Goal: Complete application form

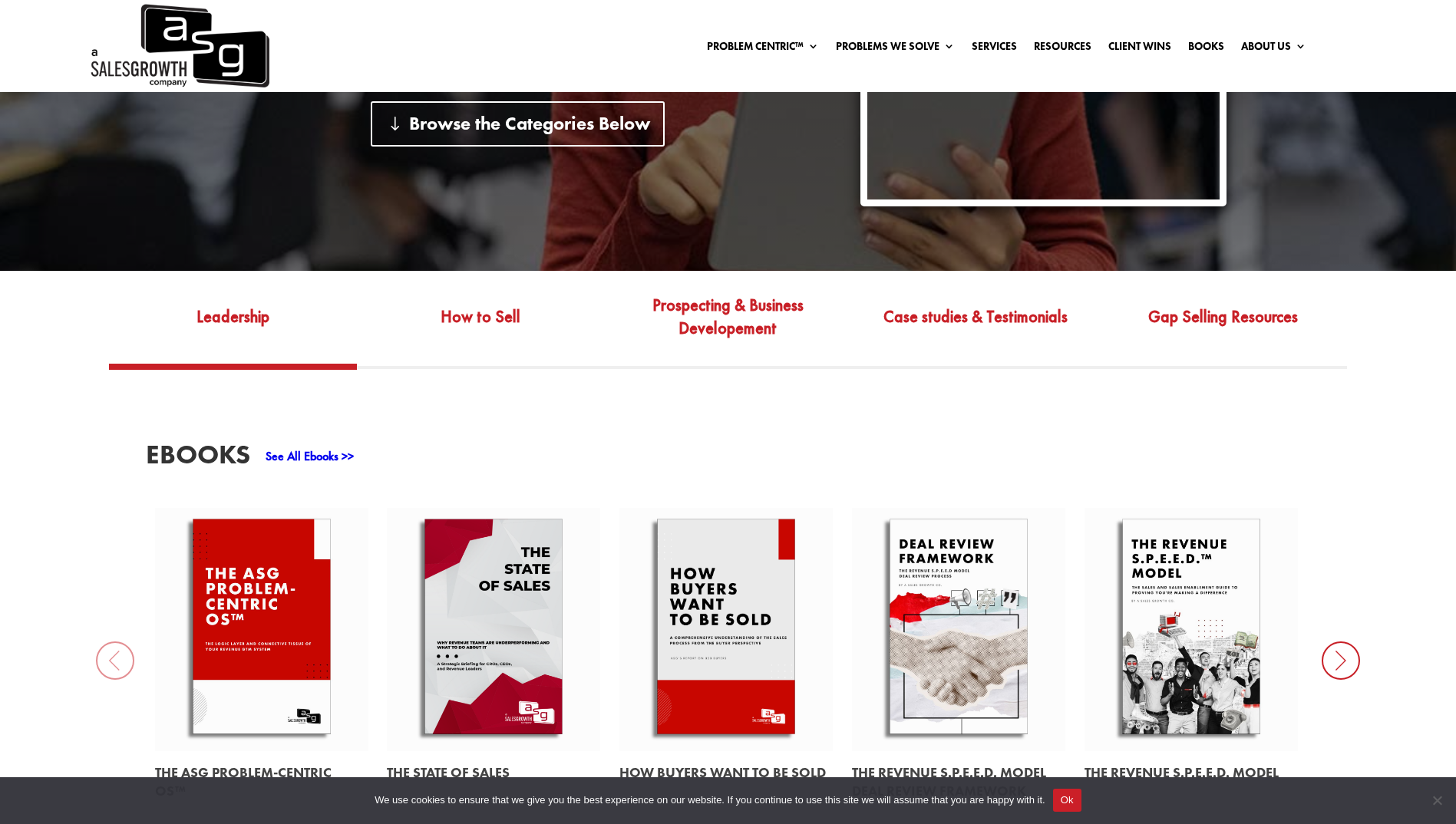
scroll to position [455, 0]
click at [1207, 319] on link "Gap Selling Resources" at bounding box center [1222, 328] width 247 height 72
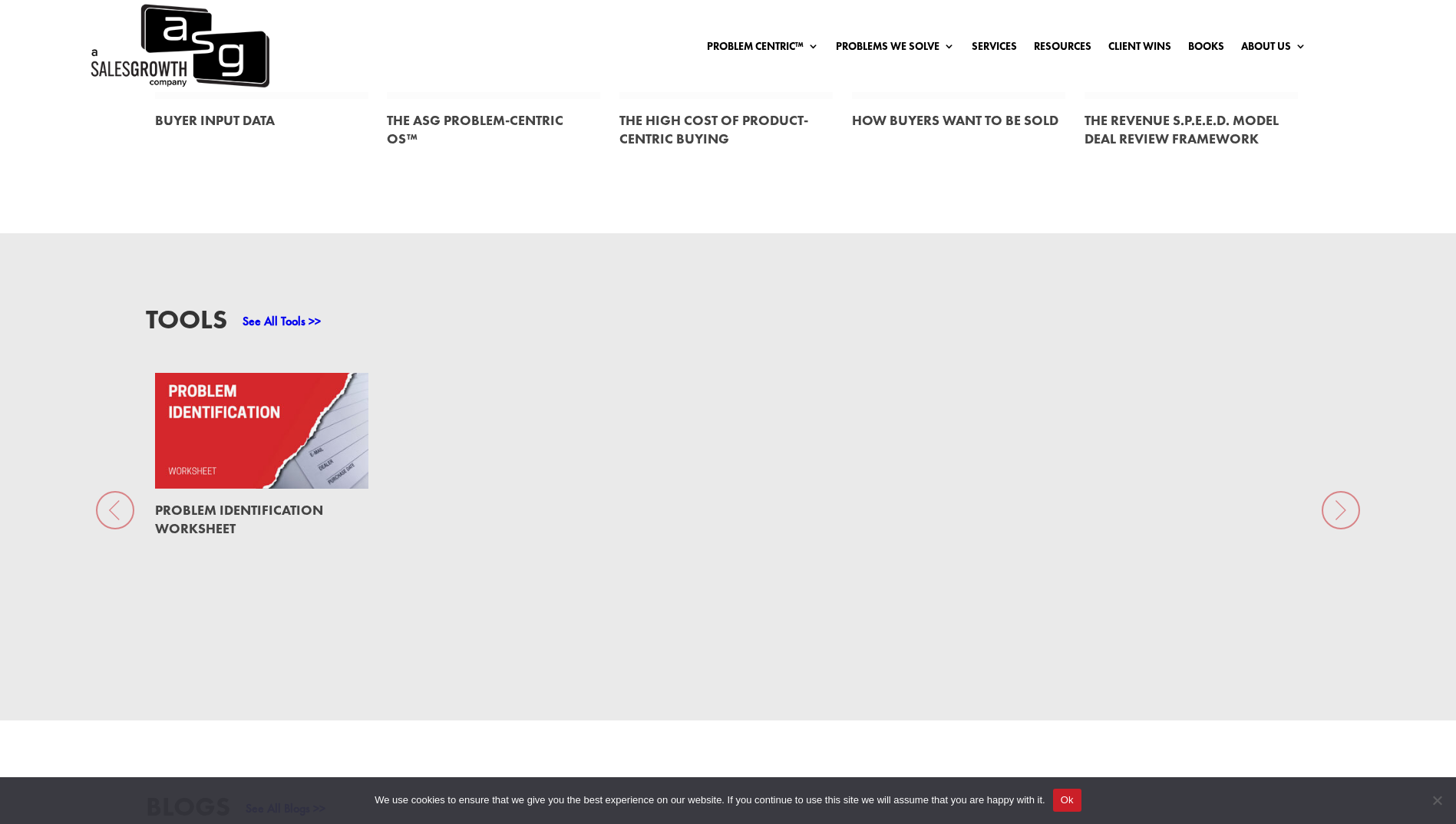
scroll to position [1114, 0]
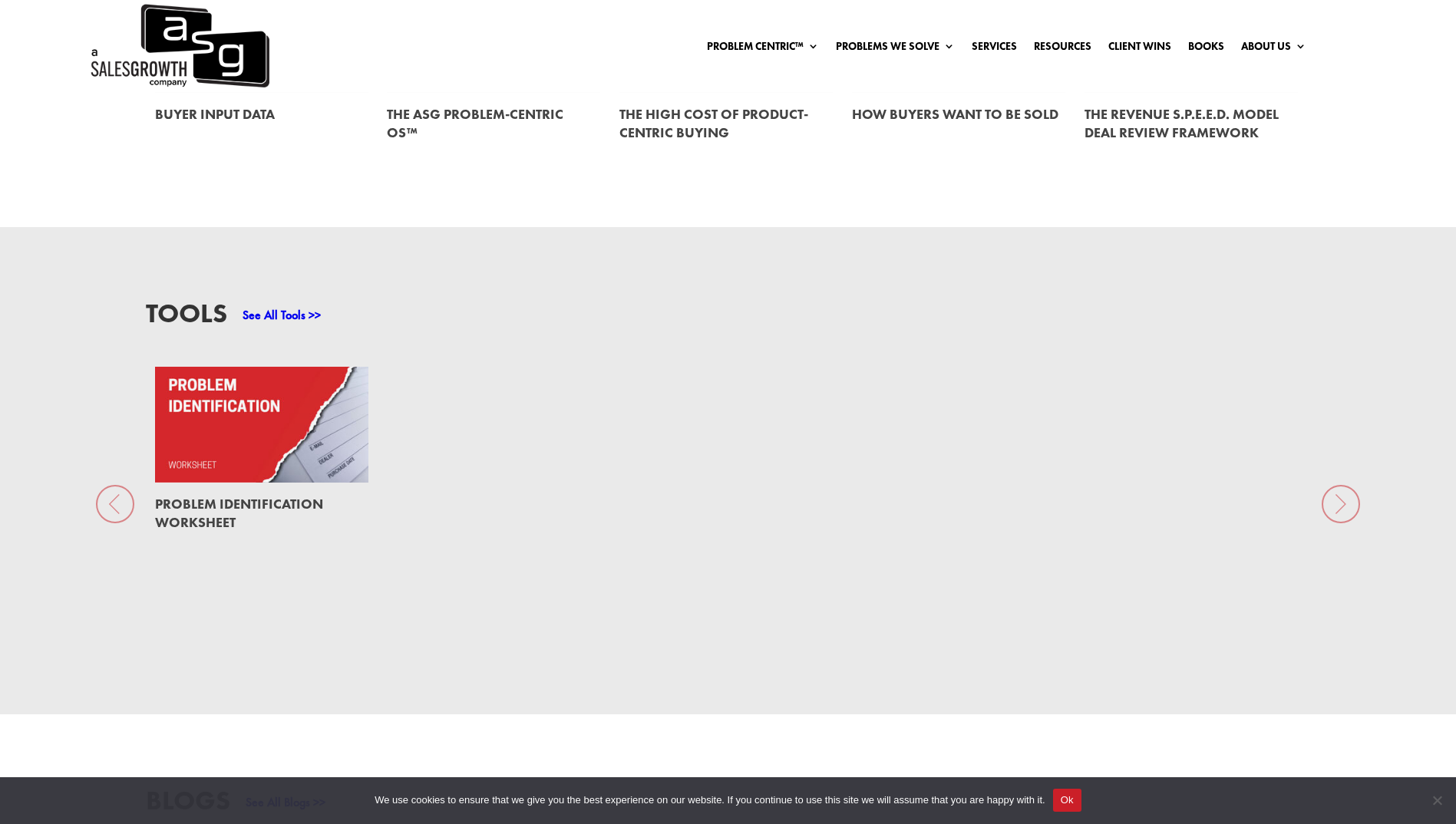
click at [345, 451] on link at bounding box center [262, 424] width 214 height 116
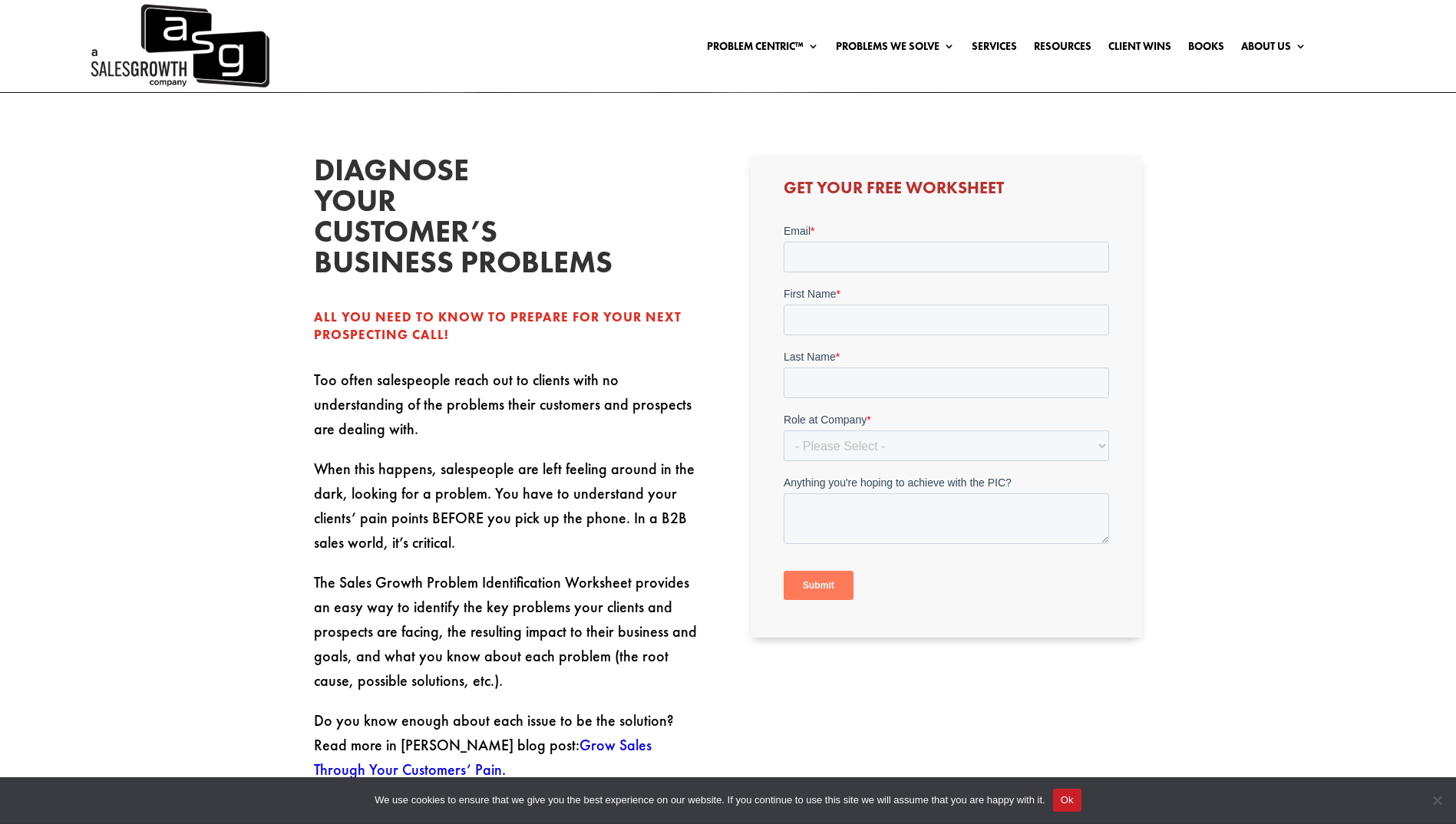
scroll to position [435, 0]
click at [823, 257] on input "Email *" at bounding box center [946, 258] width 325 height 30
type input "[EMAIL_ADDRESS][PERSON_NAME][PERSON_NAME][DOMAIN_NAME]"
click at [865, 325] on input "First Name *" at bounding box center [946, 320] width 325 height 30
type input "[PERSON_NAME]"
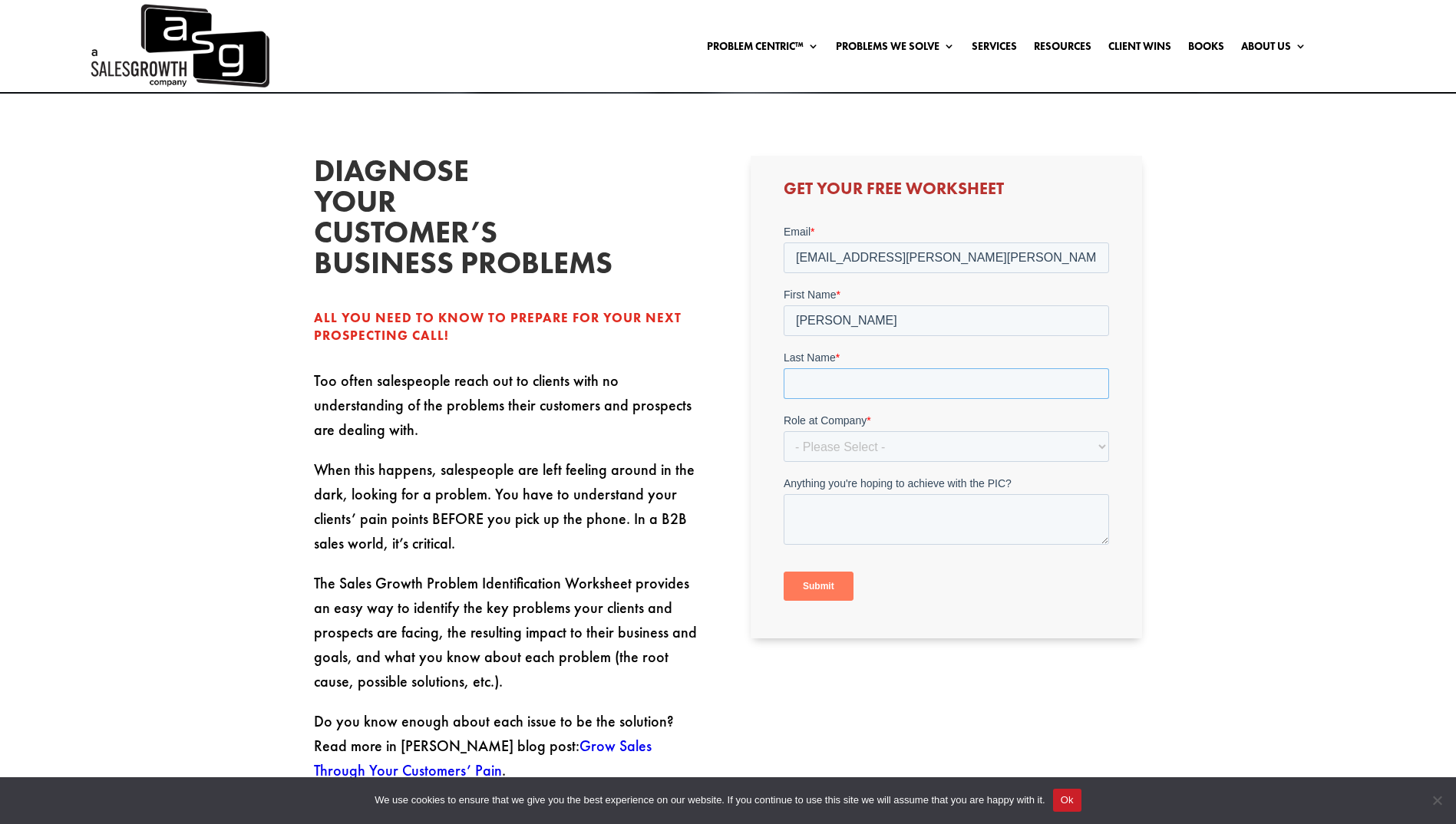
click at [858, 388] on input "Last Name *" at bounding box center [946, 384] width 325 height 30
type input "[PERSON_NAME] [PERSON_NAME]"
click at [862, 450] on select "- Please Select - C-Level (CRO, CSO, etc) Senior Leadership (VP of Sales, VP of…" at bounding box center [946, 446] width 325 height 30
select select "Director/Manager (Sales Director, Regional Sales Manager, etc)"
click at [783, 431] on select "- Please Select - C-Level (CRO, CSO, etc) Senior Leadership (VP of Sales, VP of…" at bounding box center [946, 446] width 325 height 30
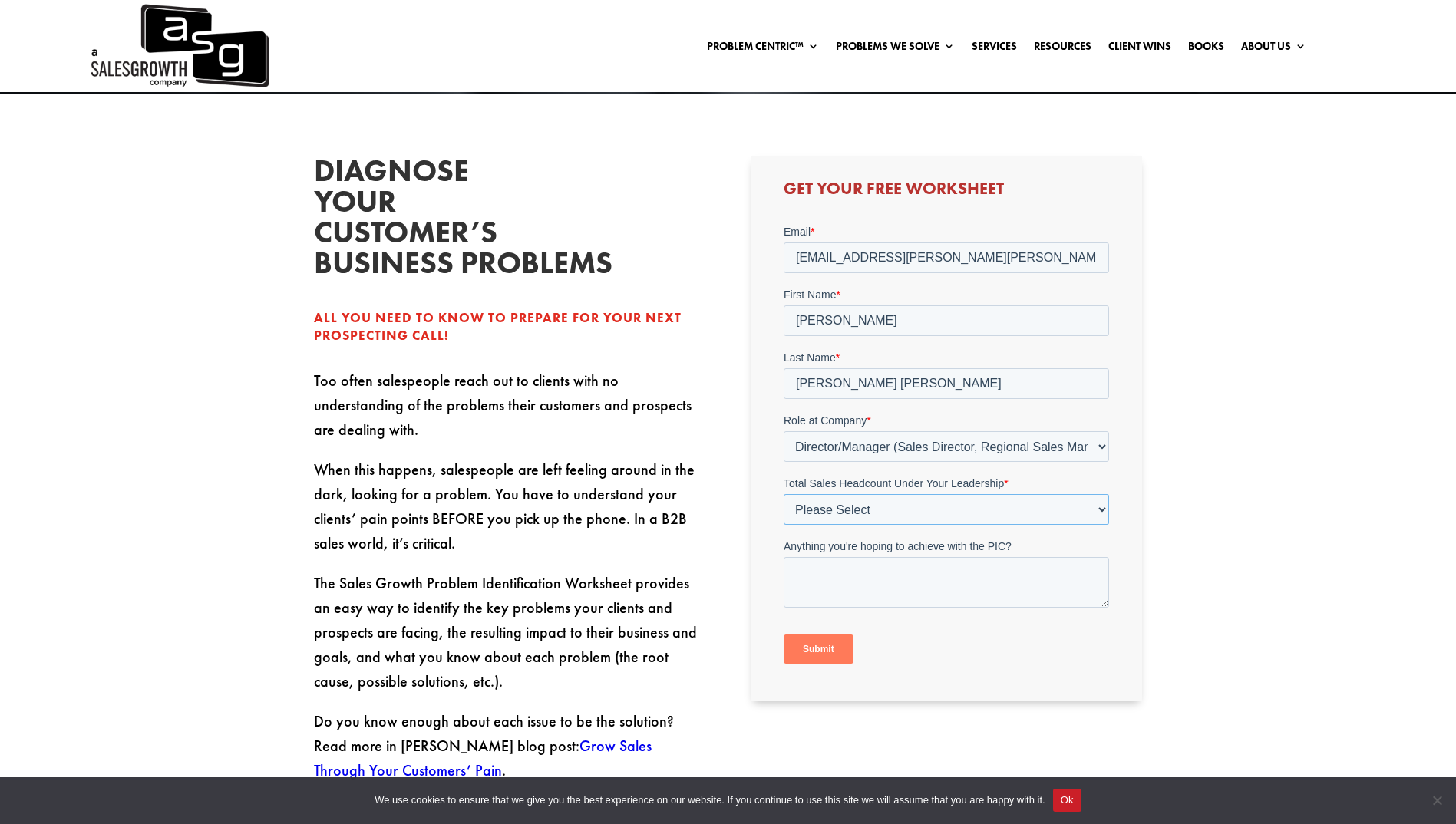
click at [864, 512] on select "Please Select Just Me 1-9 10-19 20-49 50-99 100+" at bounding box center [946, 509] width 325 height 30
select select "1-9"
click at [783, 494] on select "Please Select Just Me 1-9 10-19 20-49 50-99 100+" at bounding box center [946, 509] width 325 height 30
click at [857, 579] on textarea "Anything you're hoping to achieve with the PIC?" at bounding box center [946, 583] width 325 height 51
type textarea "I did you training put don't have the info anymore."
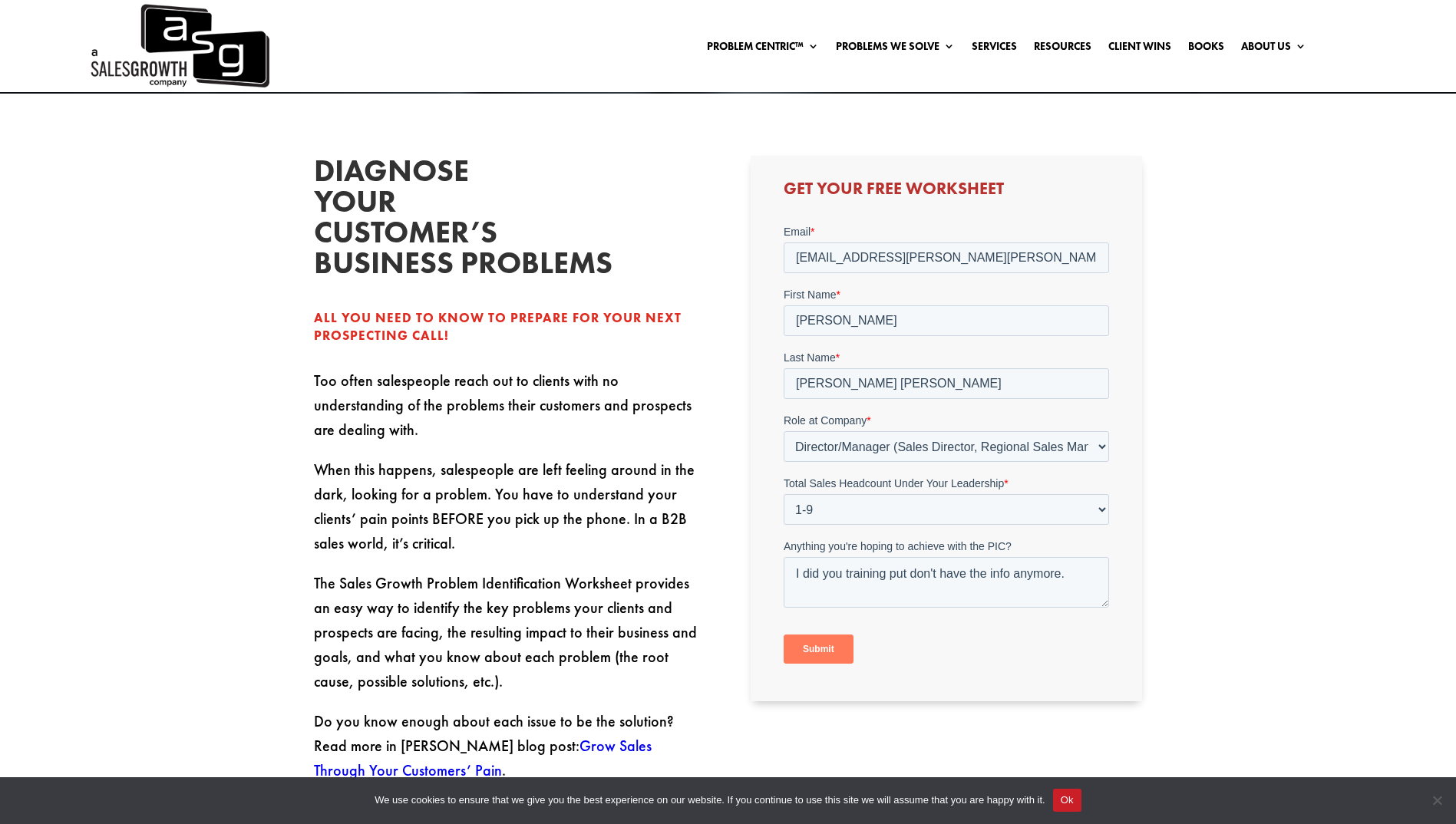
click at [821, 647] on input "Submit" at bounding box center [818, 649] width 70 height 29
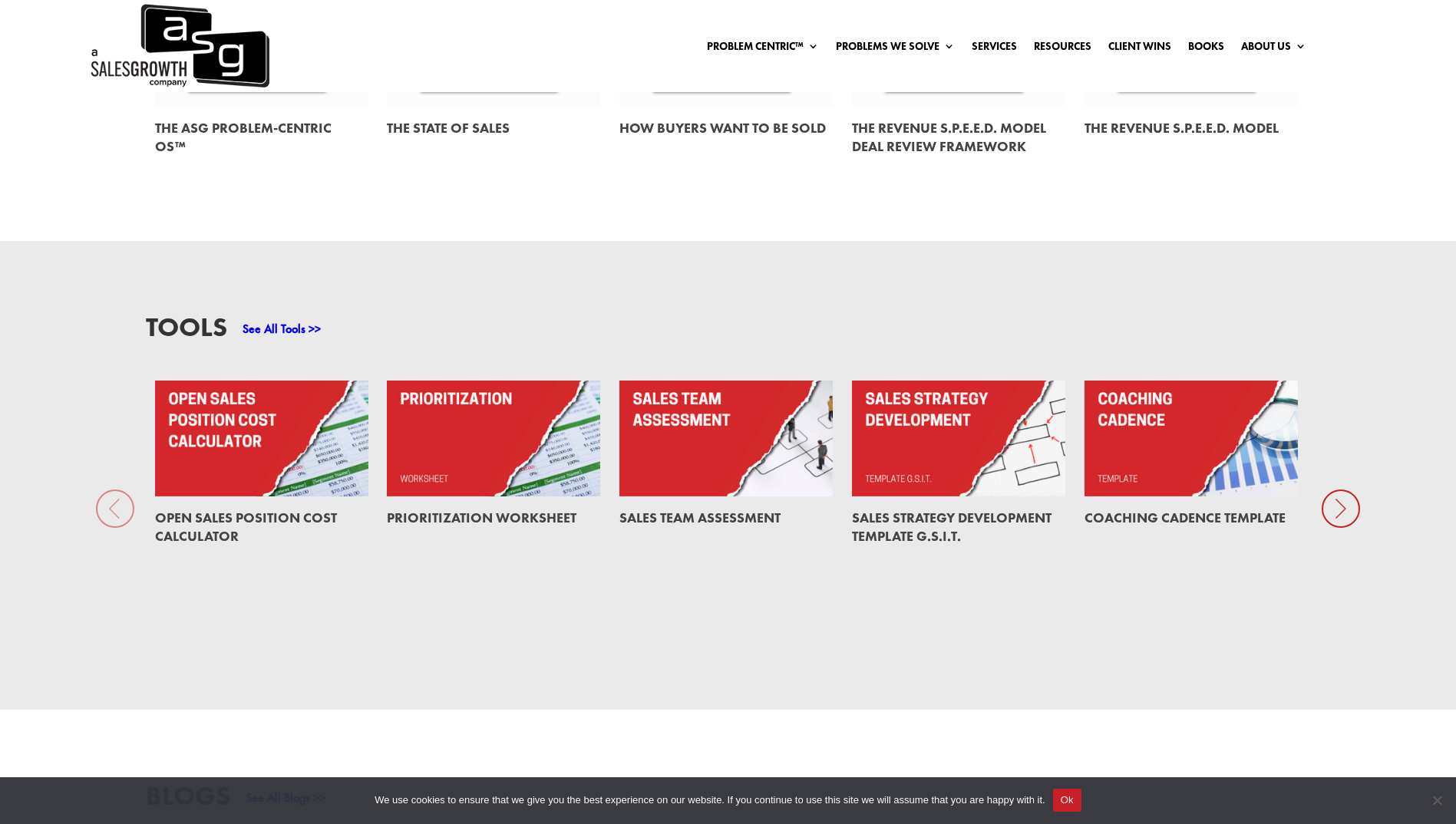
scroll to position [1195, 0]
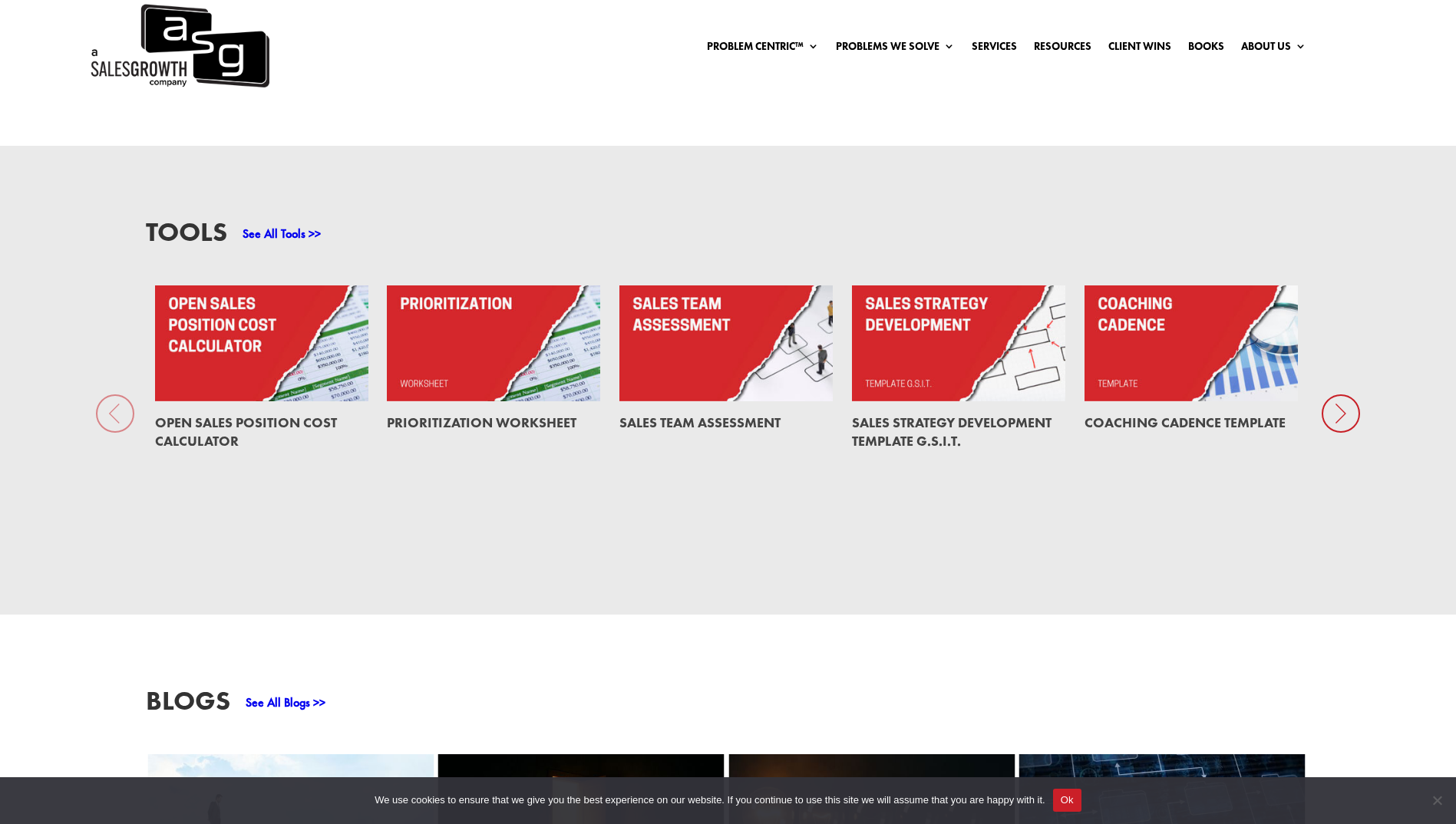
click at [1349, 424] on icon at bounding box center [1340, 413] width 39 height 39
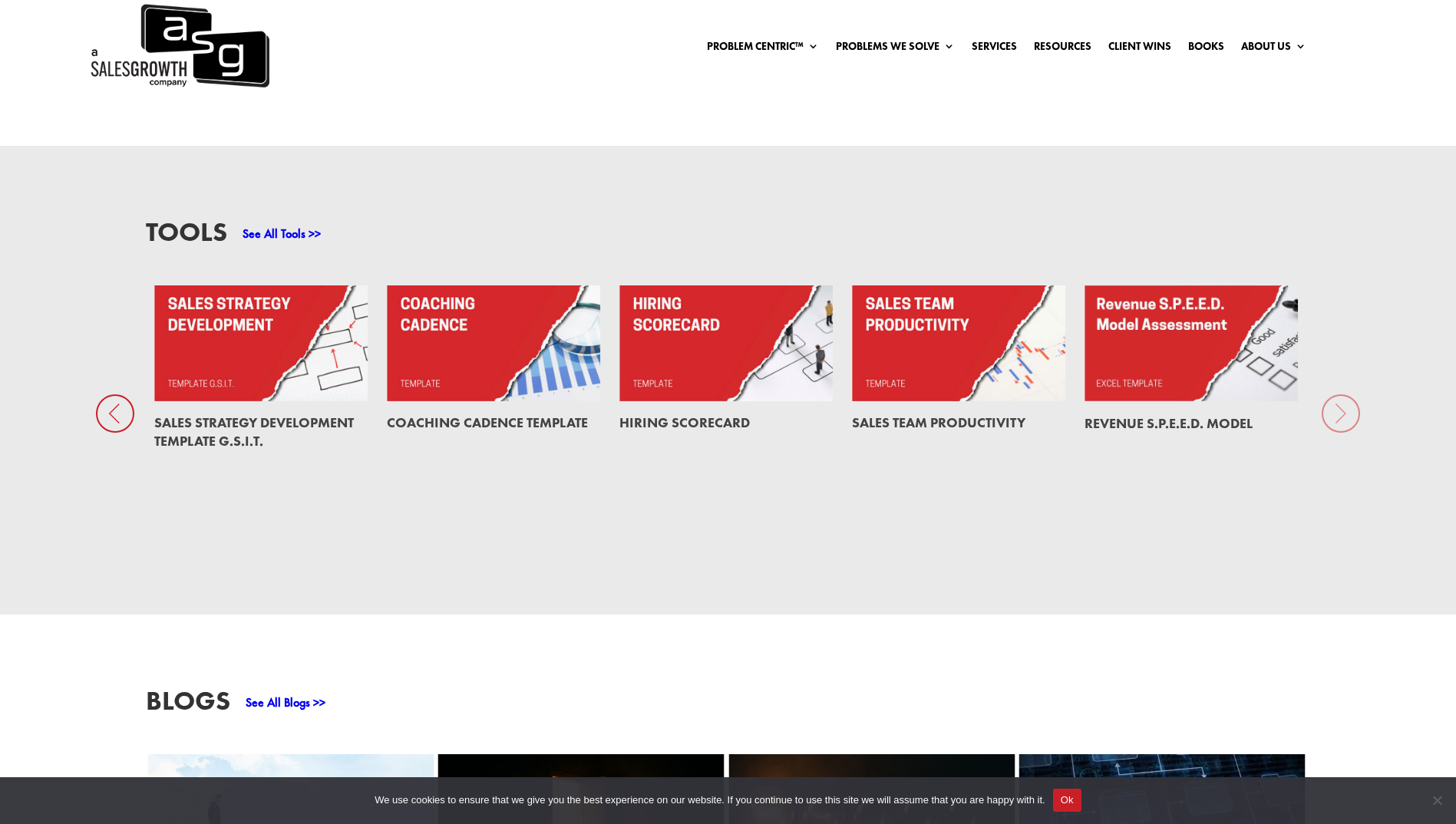
click at [1349, 424] on div "Tools See All Tools >> Open Sales Position Cost Calculator Prioritization Works…" at bounding box center [728, 380] width 1456 height 469
click at [286, 391] on link at bounding box center [261, 343] width 214 height 116
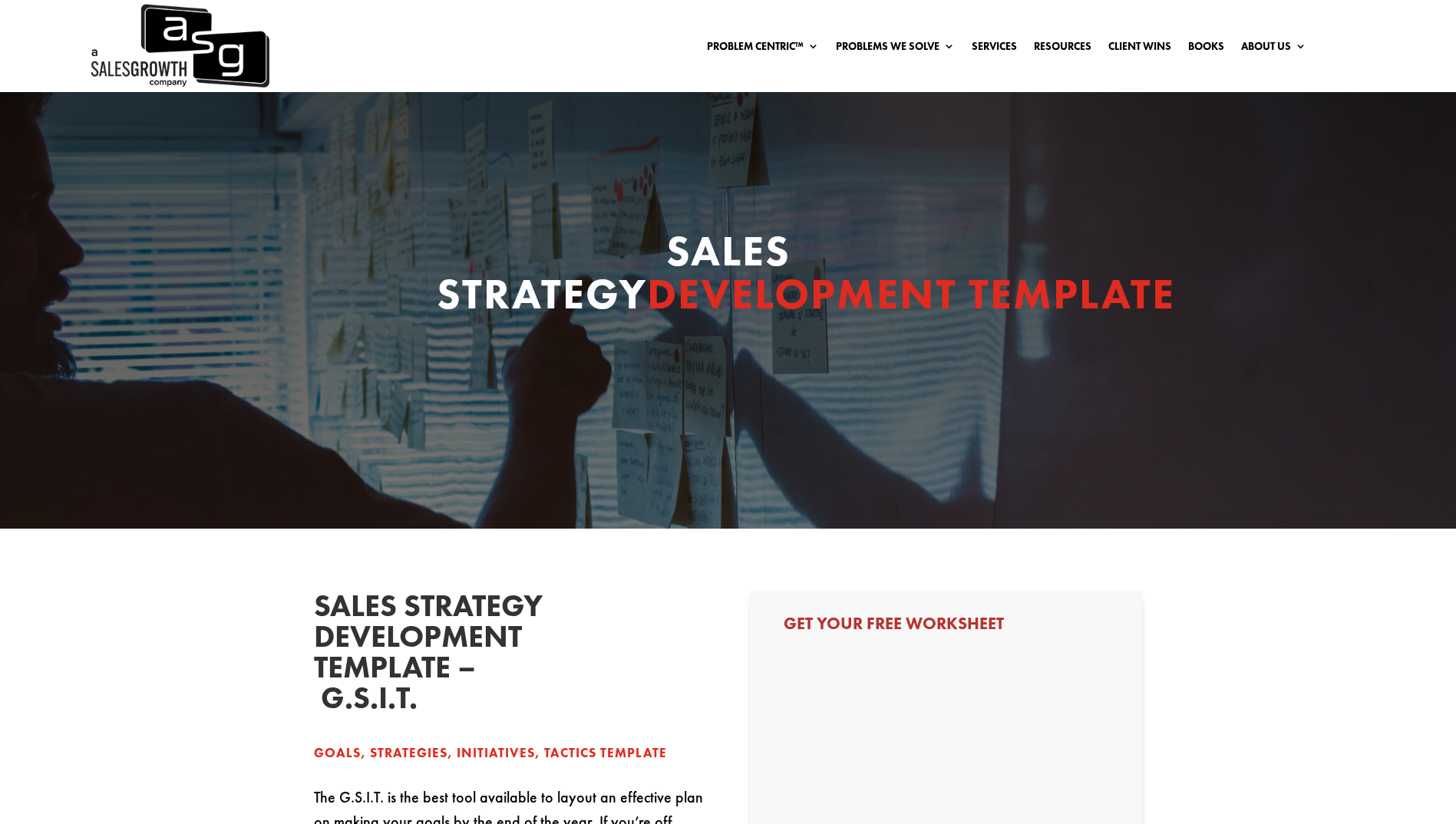
select select "Director/Manager (Sales Director, Regional Sales Manager, etc)"
select select "1-9"
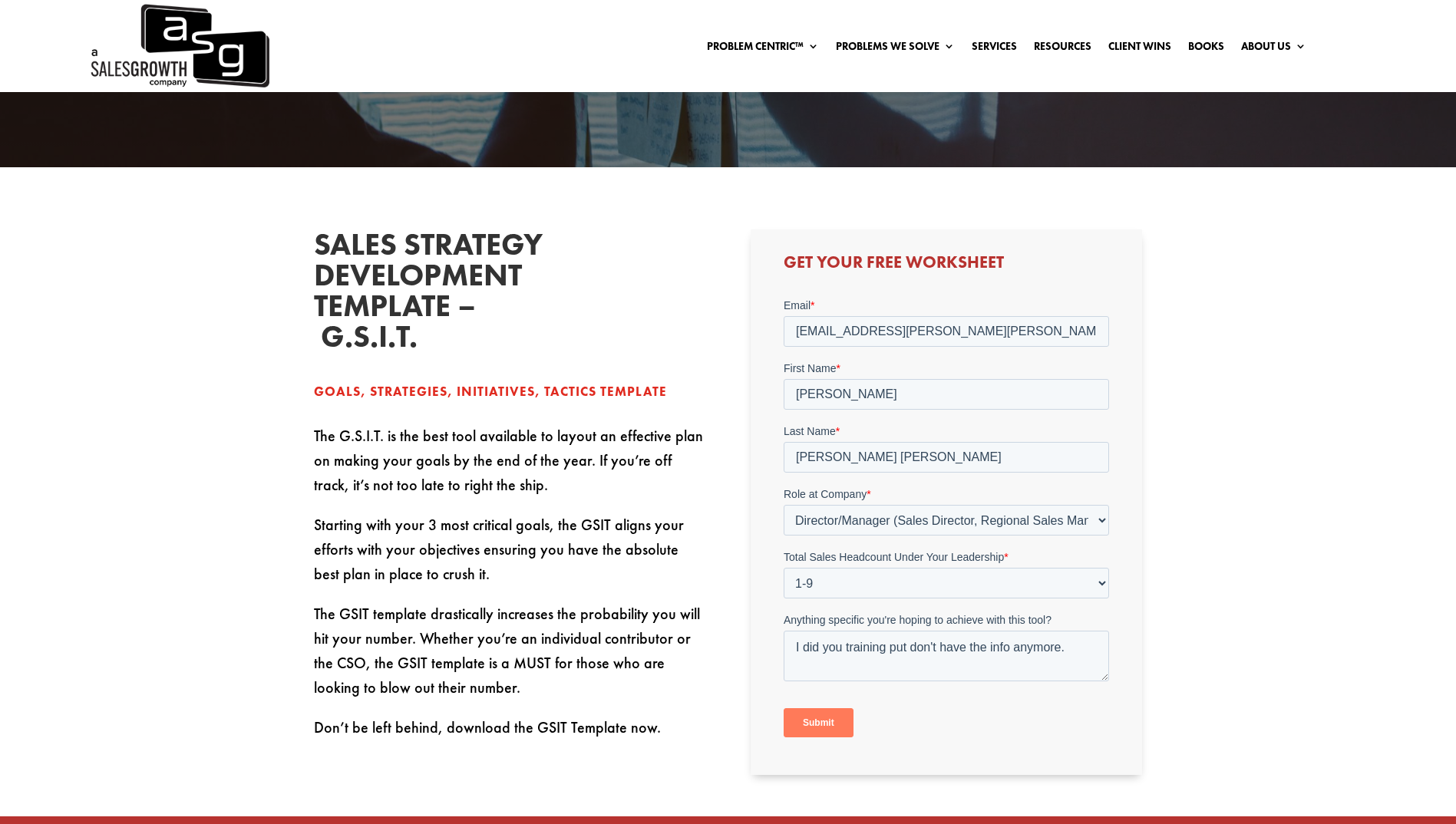
scroll to position [381, 0]
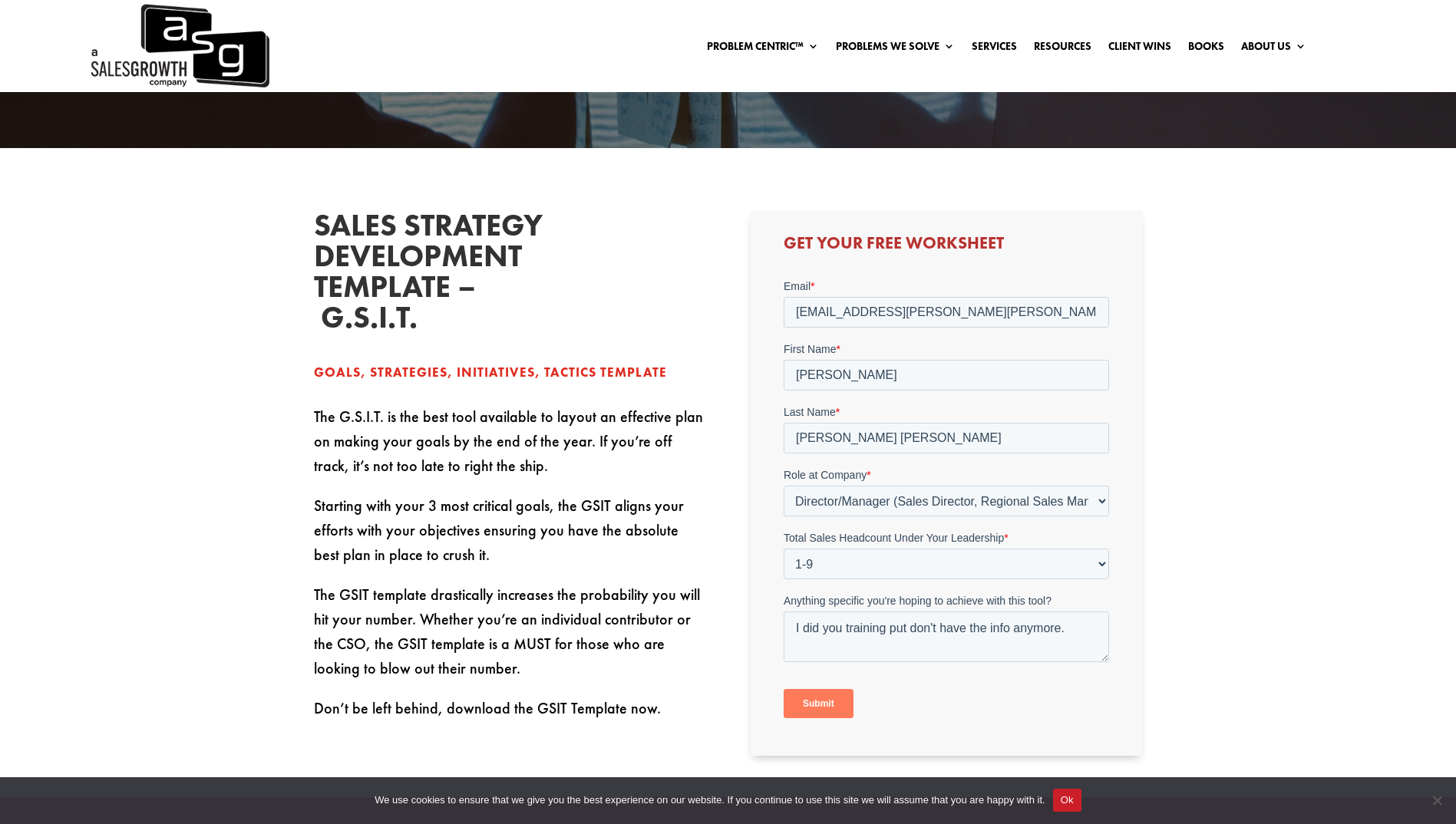
click at [837, 709] on input "Submit" at bounding box center [818, 703] width 70 height 29
